Goal: Task Accomplishment & Management: Use online tool/utility

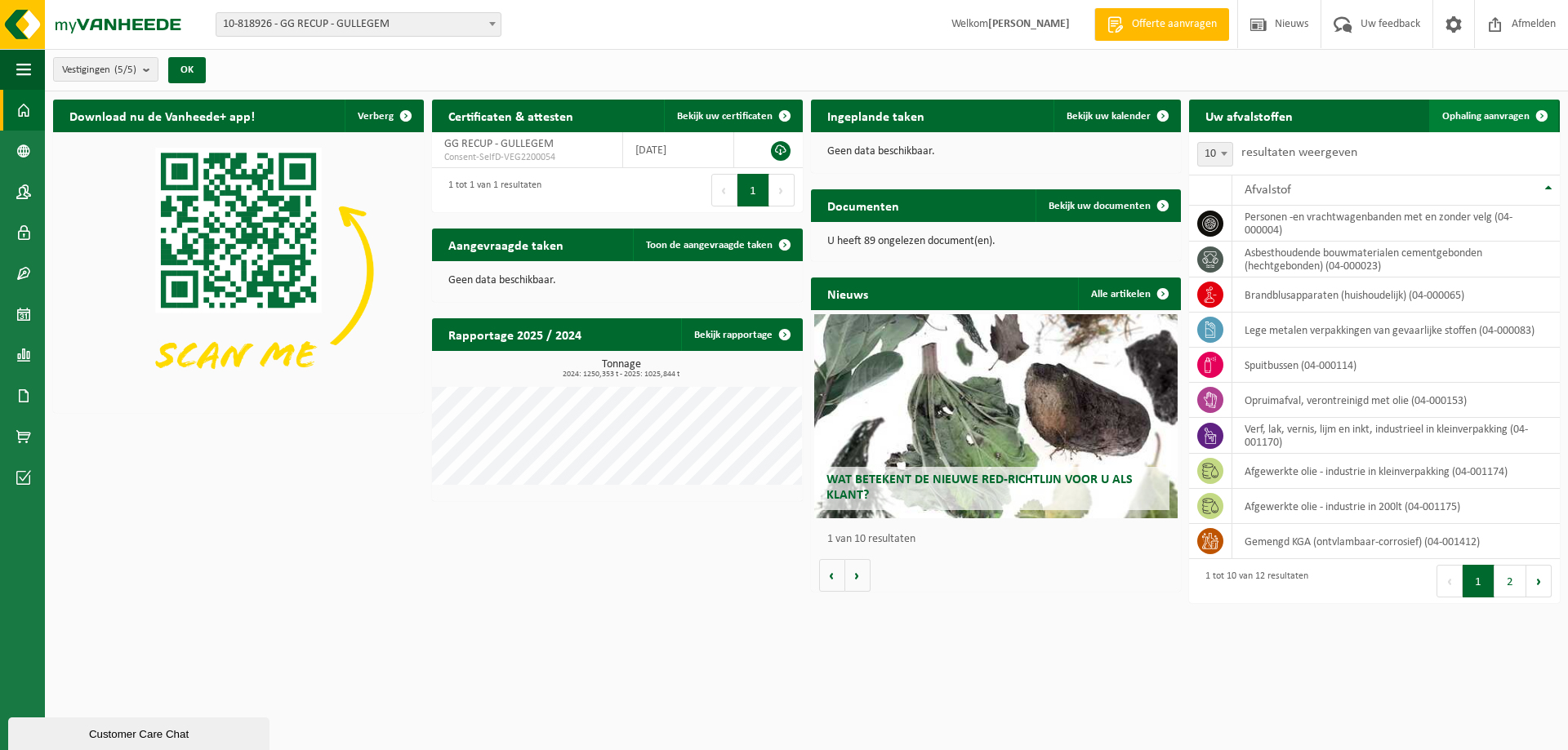
click at [1498, 118] on span "Ophaling aanvragen" at bounding box center [1486, 117] width 88 height 11
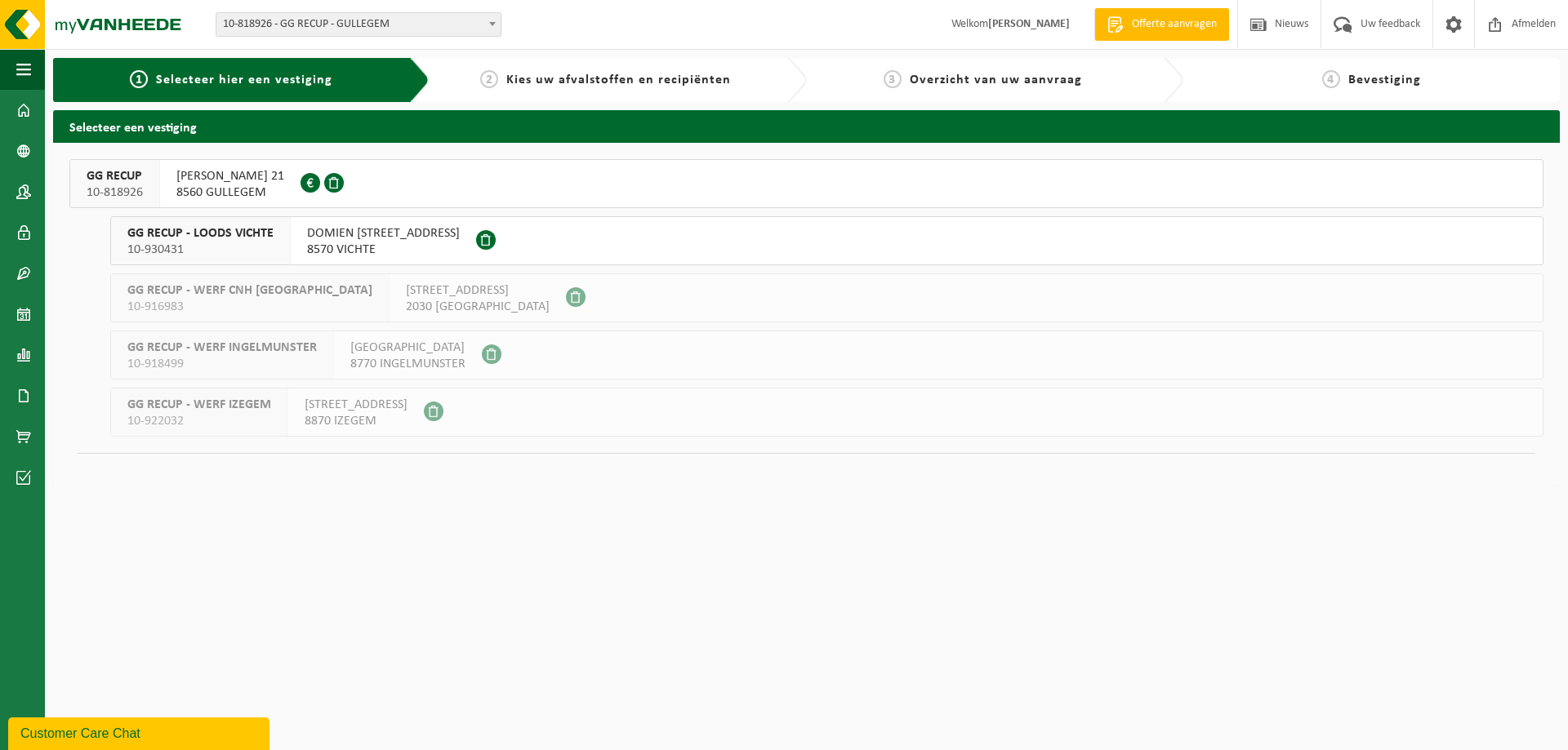
click at [623, 183] on button "GG RECUP 10-818926 HUGO VERRIESTLAAN 21 8560 GULLEGEM 0674.778.421" at bounding box center [806, 183] width 1474 height 49
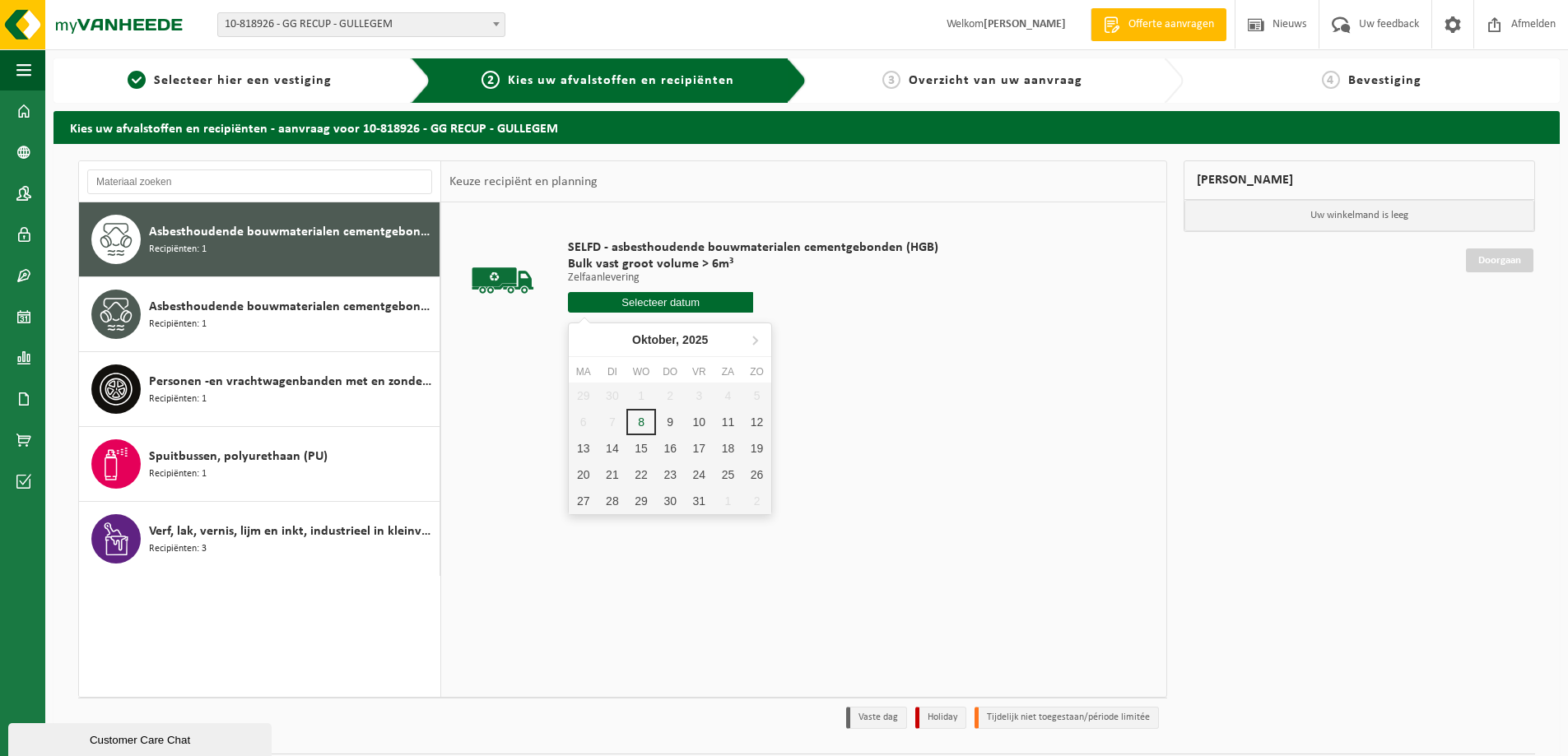
click at [722, 310] on input "text" at bounding box center [660, 302] width 185 height 20
click at [646, 424] on div "8" at bounding box center [640, 422] width 29 height 27
type input "Van [DATE]"
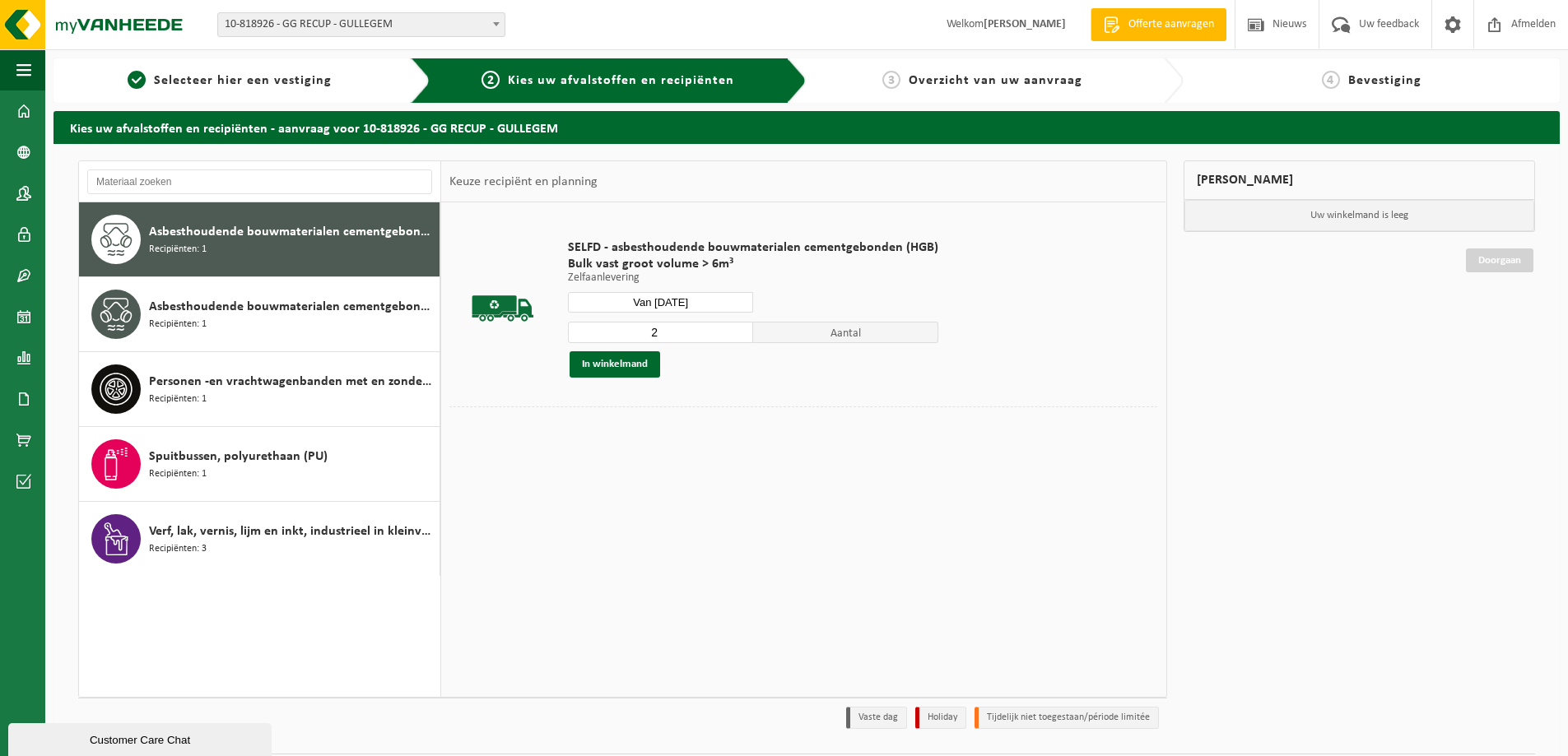
click at [736, 327] on input "2" at bounding box center [660, 332] width 185 height 21
click at [736, 327] on input "3" at bounding box center [660, 332] width 185 height 21
click at [736, 327] on input "4" at bounding box center [660, 332] width 185 height 21
click at [736, 327] on input "5" at bounding box center [660, 332] width 185 height 21
type input "6"
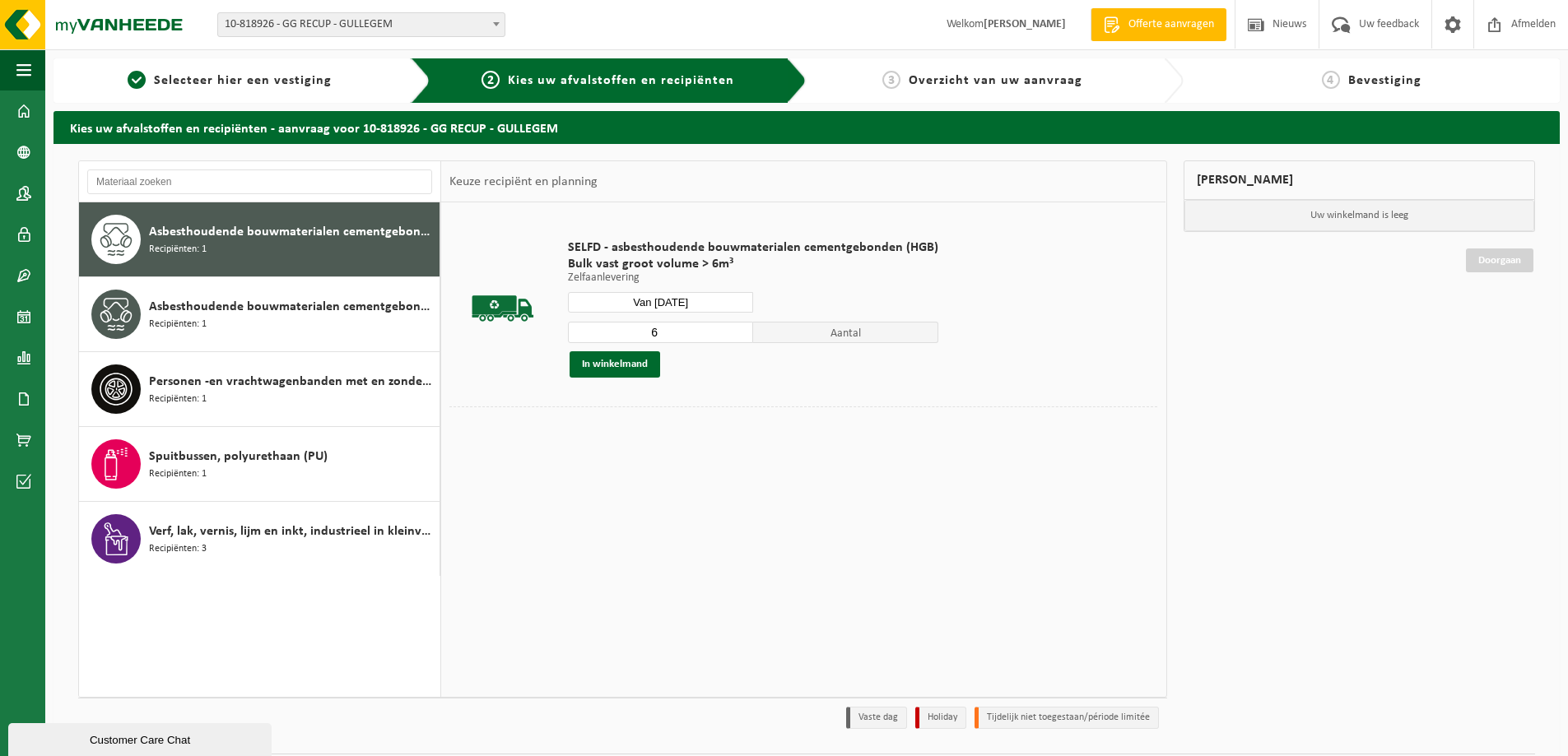
click at [736, 327] on input "6" at bounding box center [660, 332] width 185 height 21
click at [627, 357] on button "In winkelmand" at bounding box center [615, 364] width 90 height 27
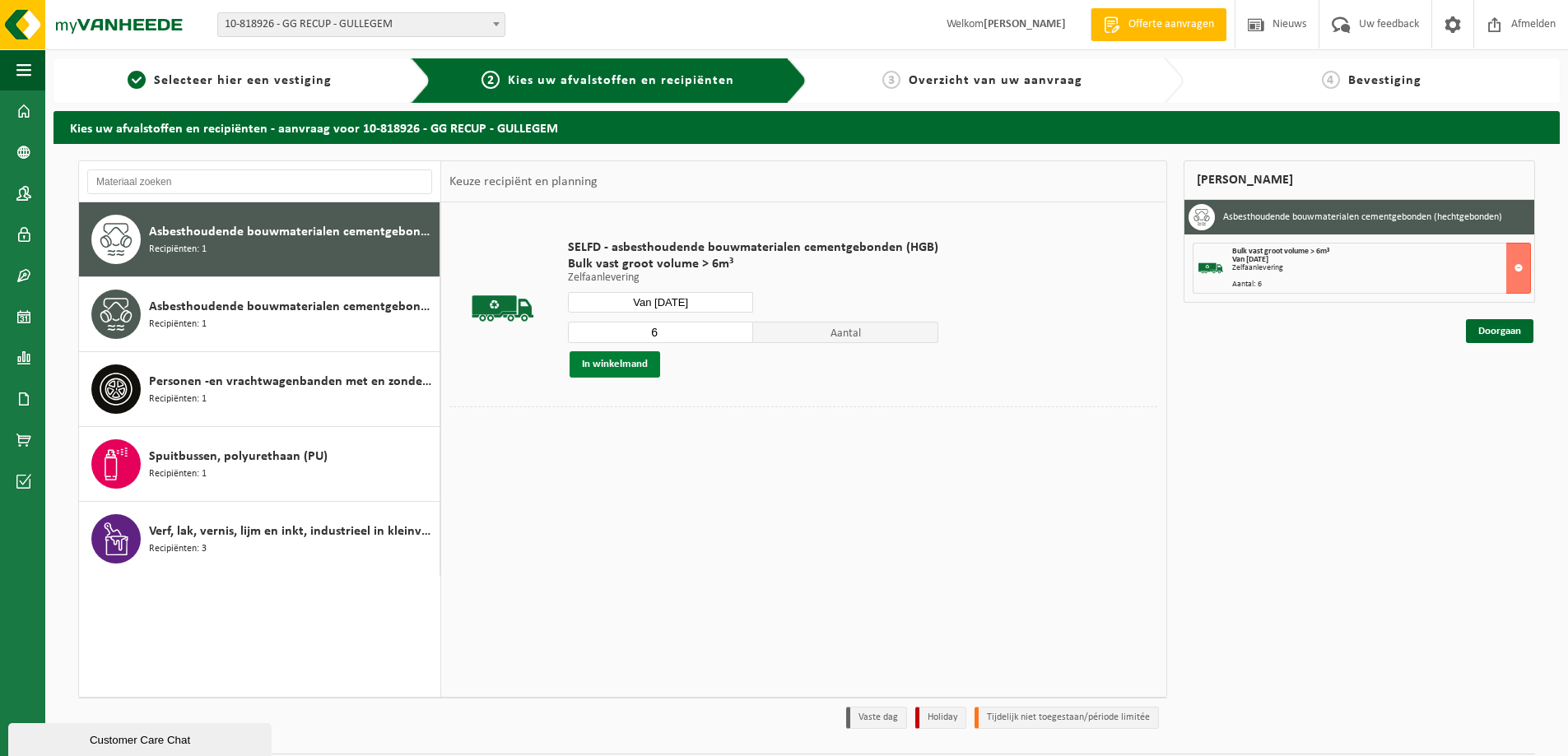
click at [643, 363] on button "In winkelmand" at bounding box center [615, 364] width 90 height 27
click at [1496, 338] on link "Doorgaan" at bounding box center [1499, 331] width 67 height 24
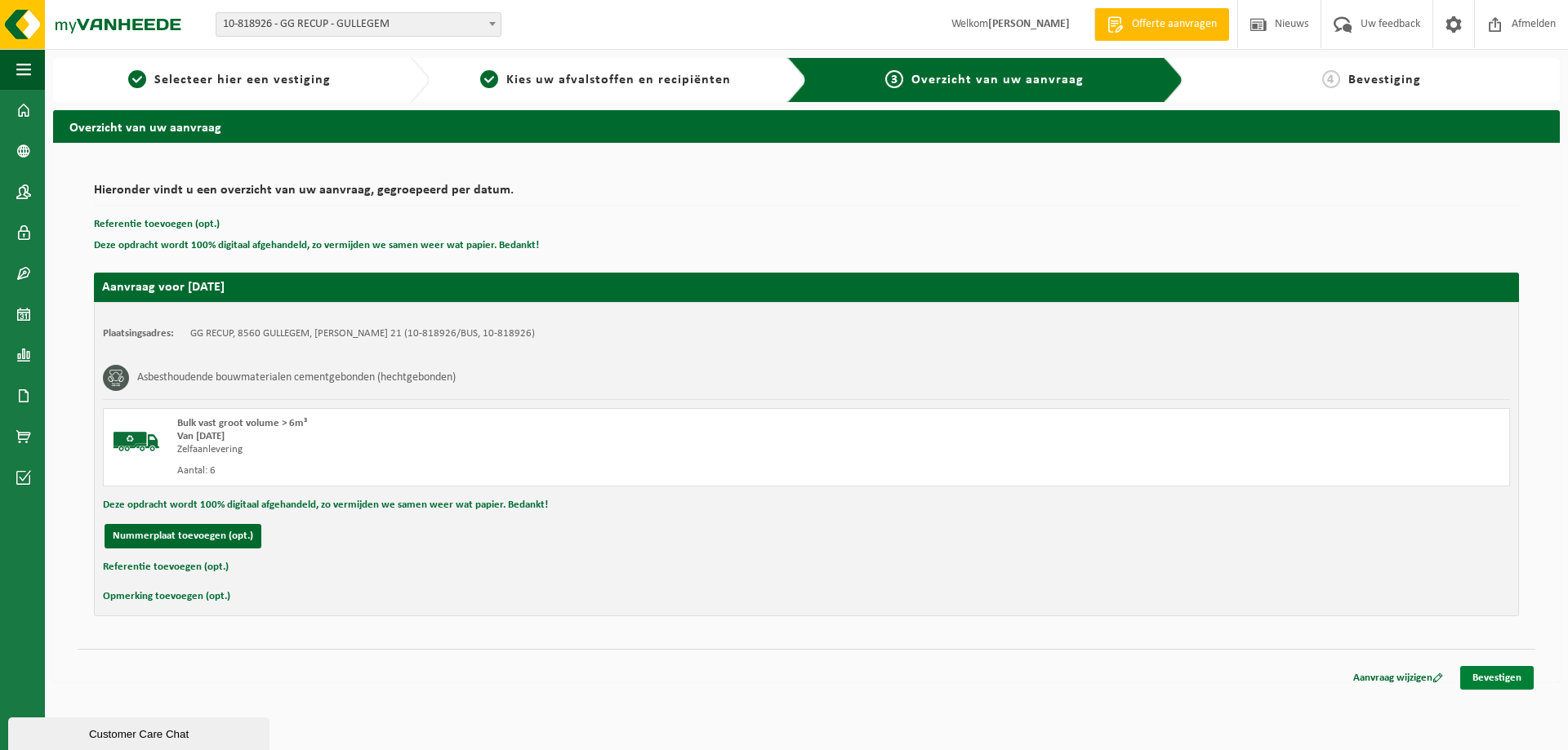
click at [1502, 678] on link "Bevestigen" at bounding box center [1497, 677] width 74 height 24
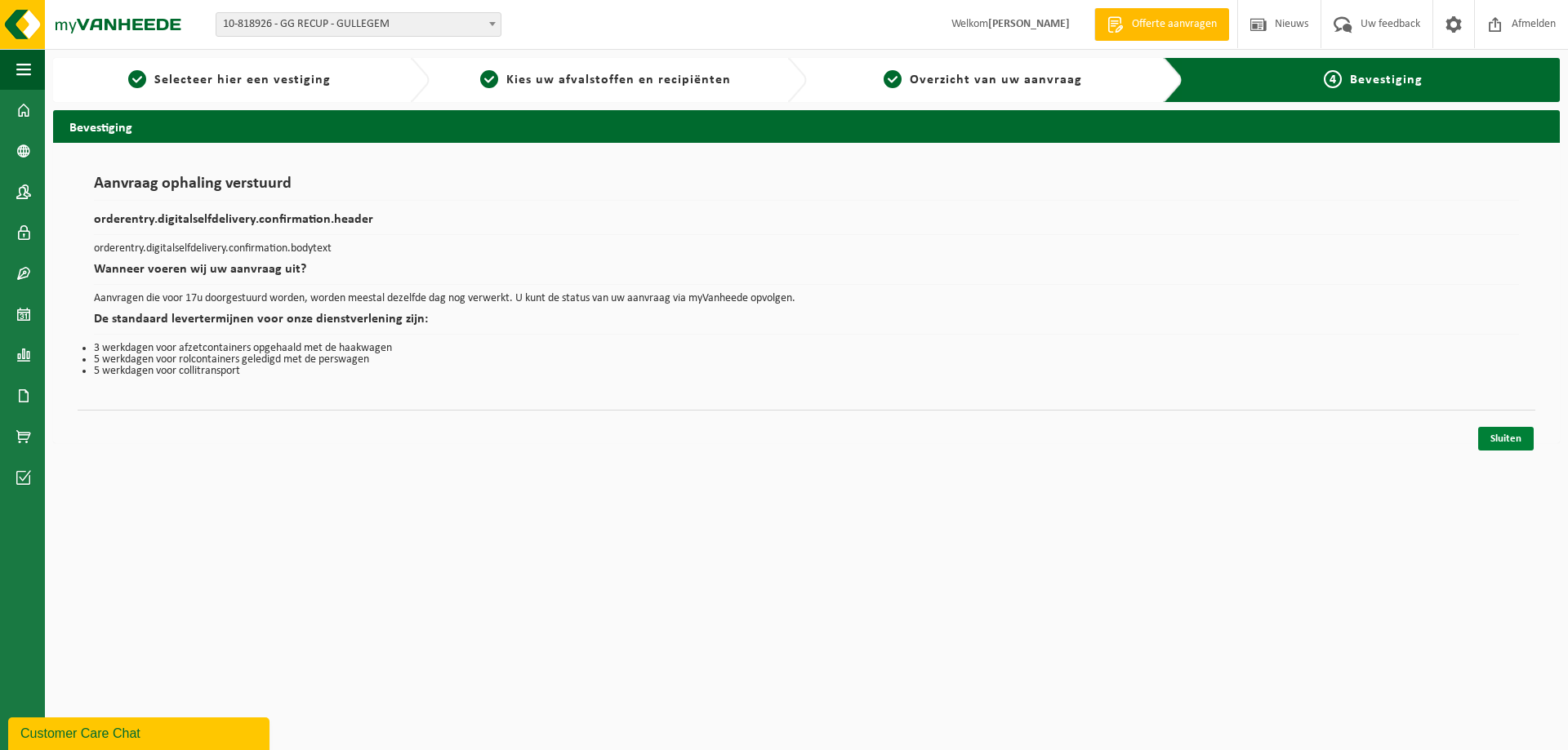
click at [1524, 438] on link "Sluiten" at bounding box center [1505, 439] width 55 height 24
